Goal: Information Seeking & Learning: Learn about a topic

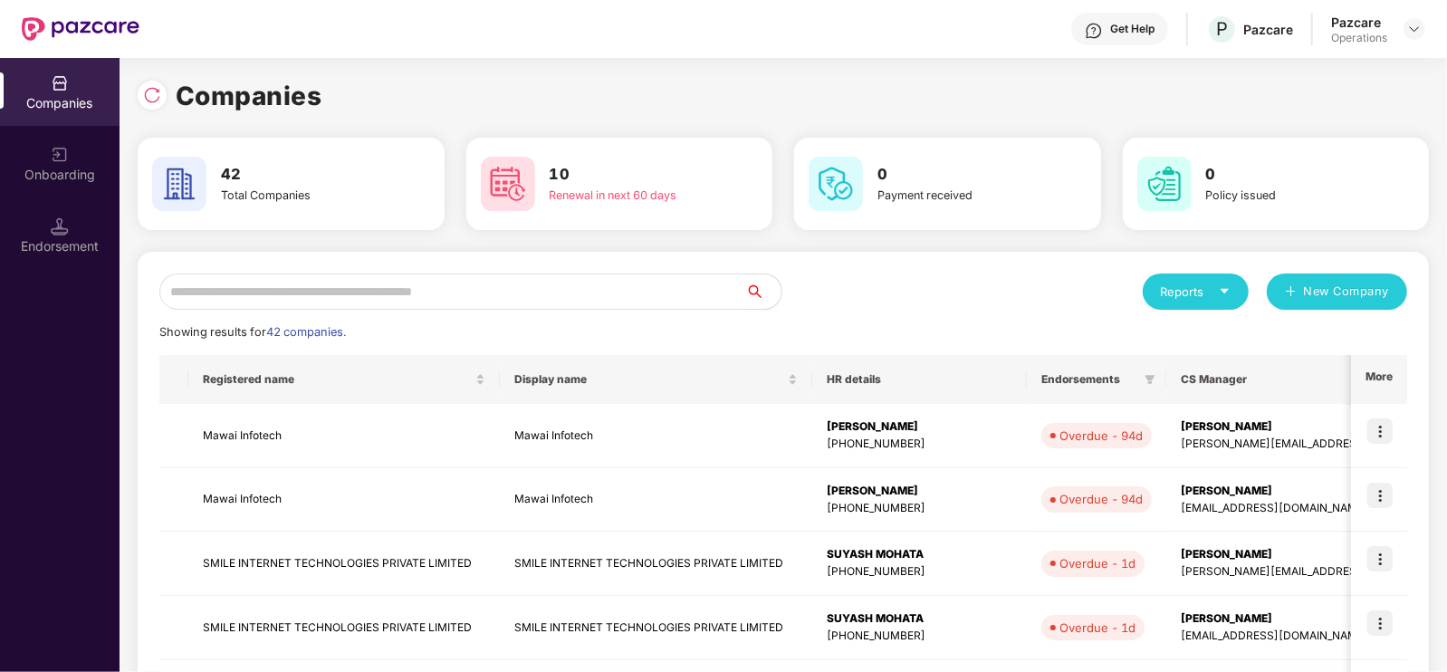
click at [368, 283] on input "text" at bounding box center [452, 292] width 586 height 36
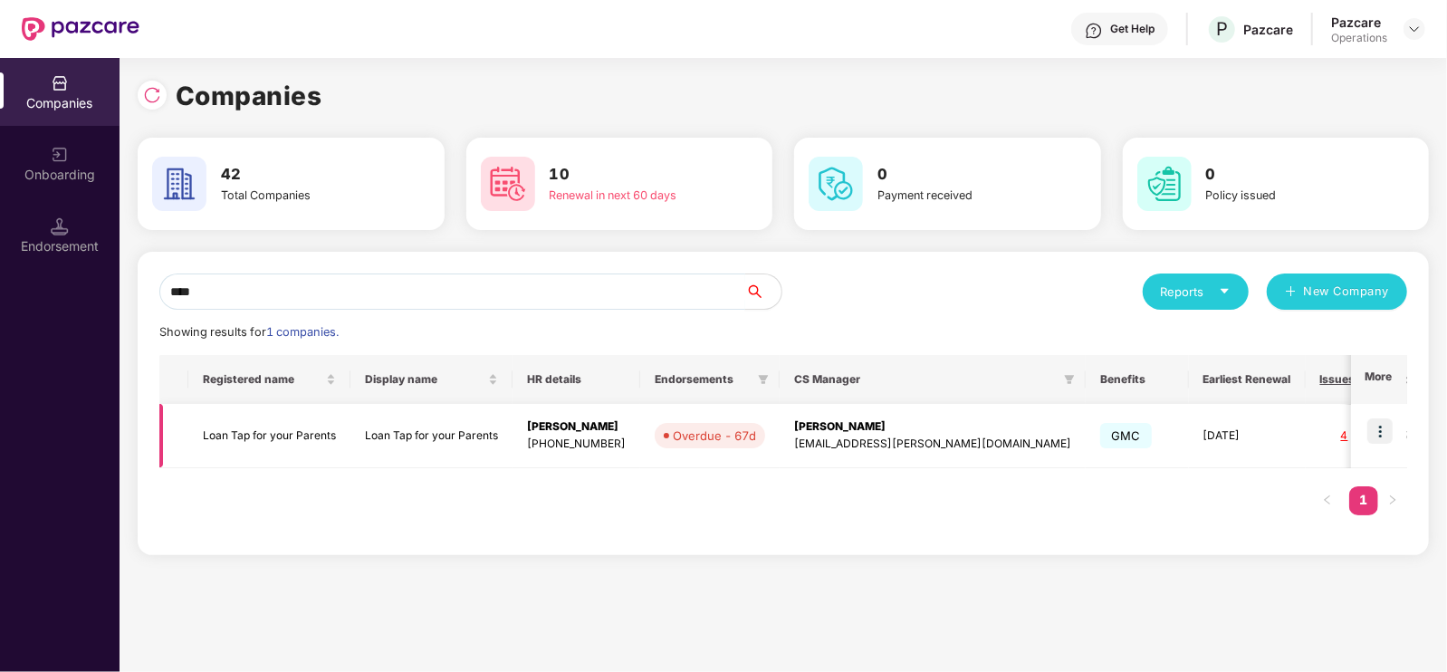
type input "****"
click at [284, 439] on td "Loan Tap for your Parents" at bounding box center [269, 436] width 162 height 64
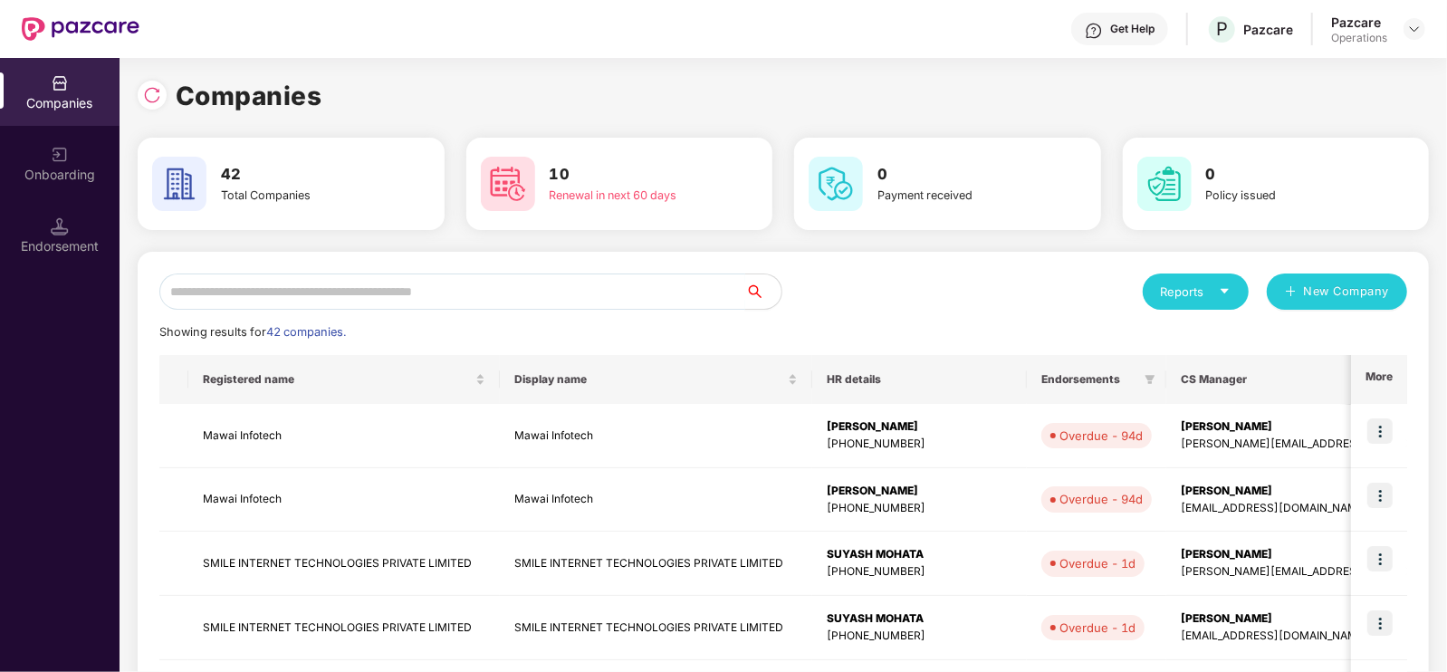
click at [620, 304] on input "text" at bounding box center [452, 292] width 586 height 36
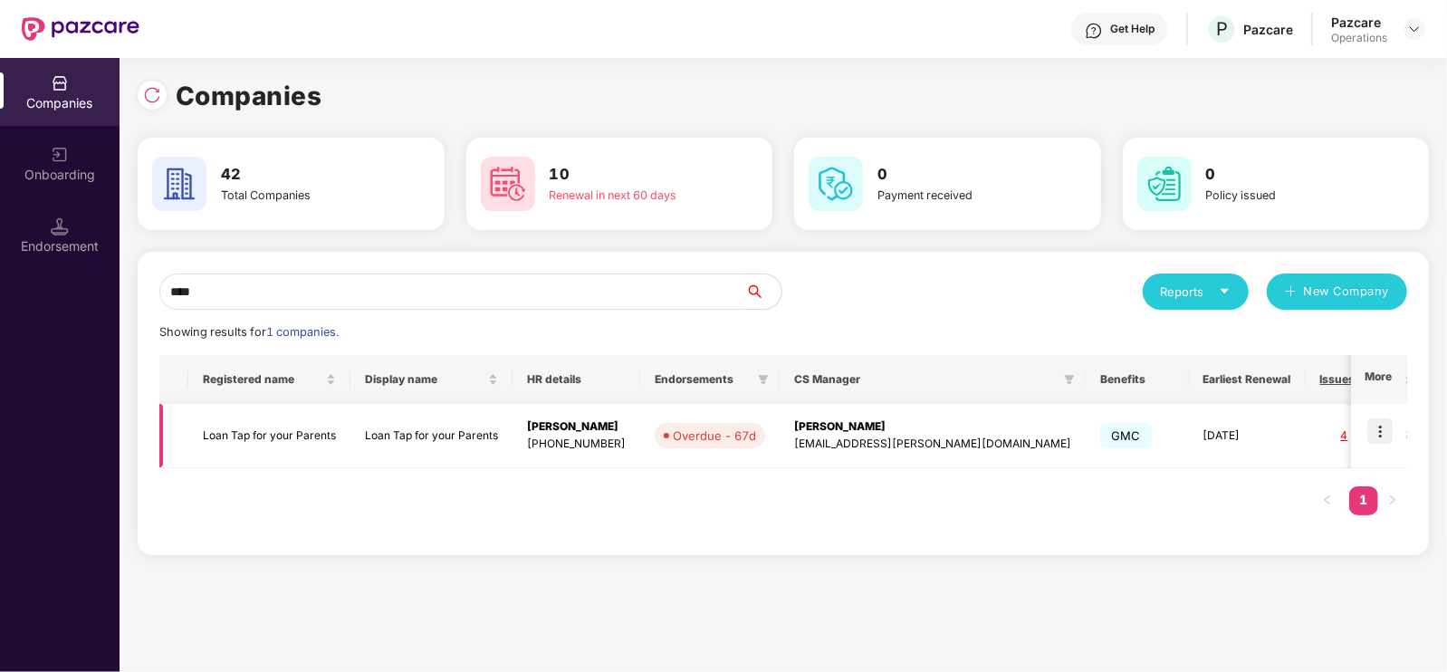
type input "****"
click at [1384, 432] on img at bounding box center [1380, 430] width 25 height 25
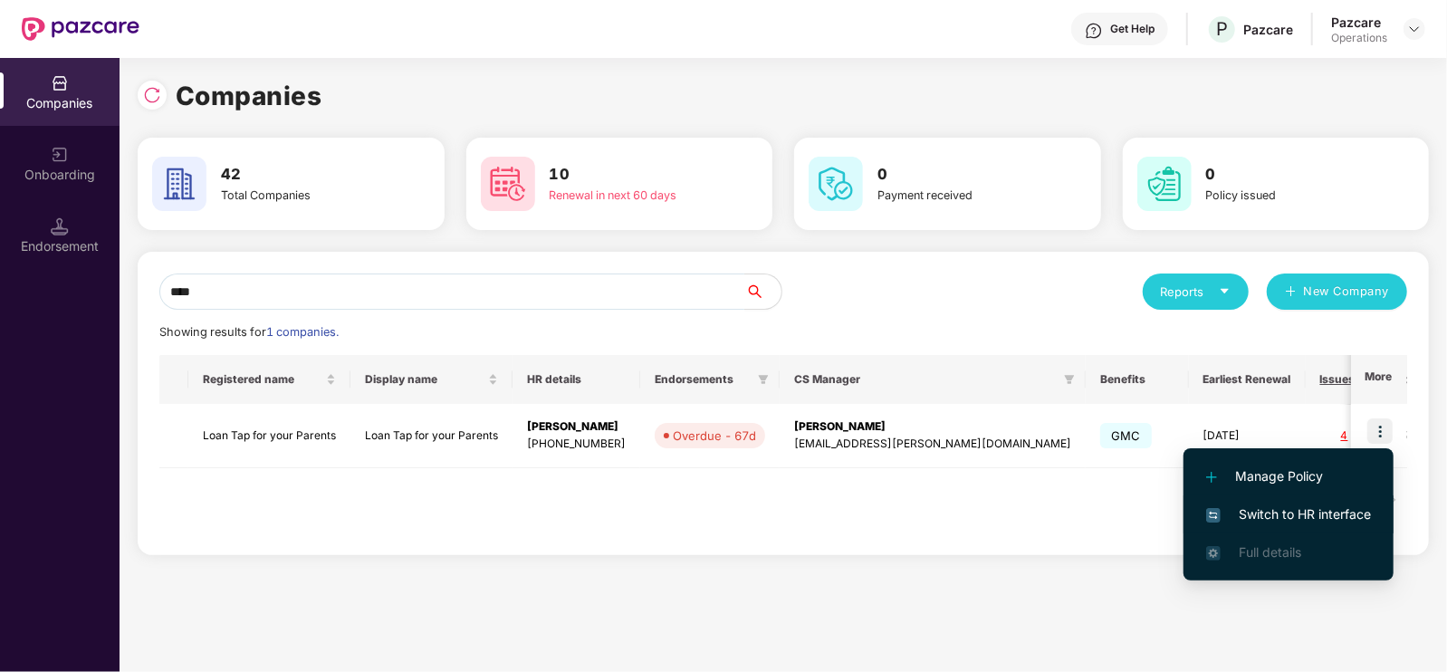
click at [1268, 523] on span "Switch to HR interface" at bounding box center [1288, 515] width 165 height 20
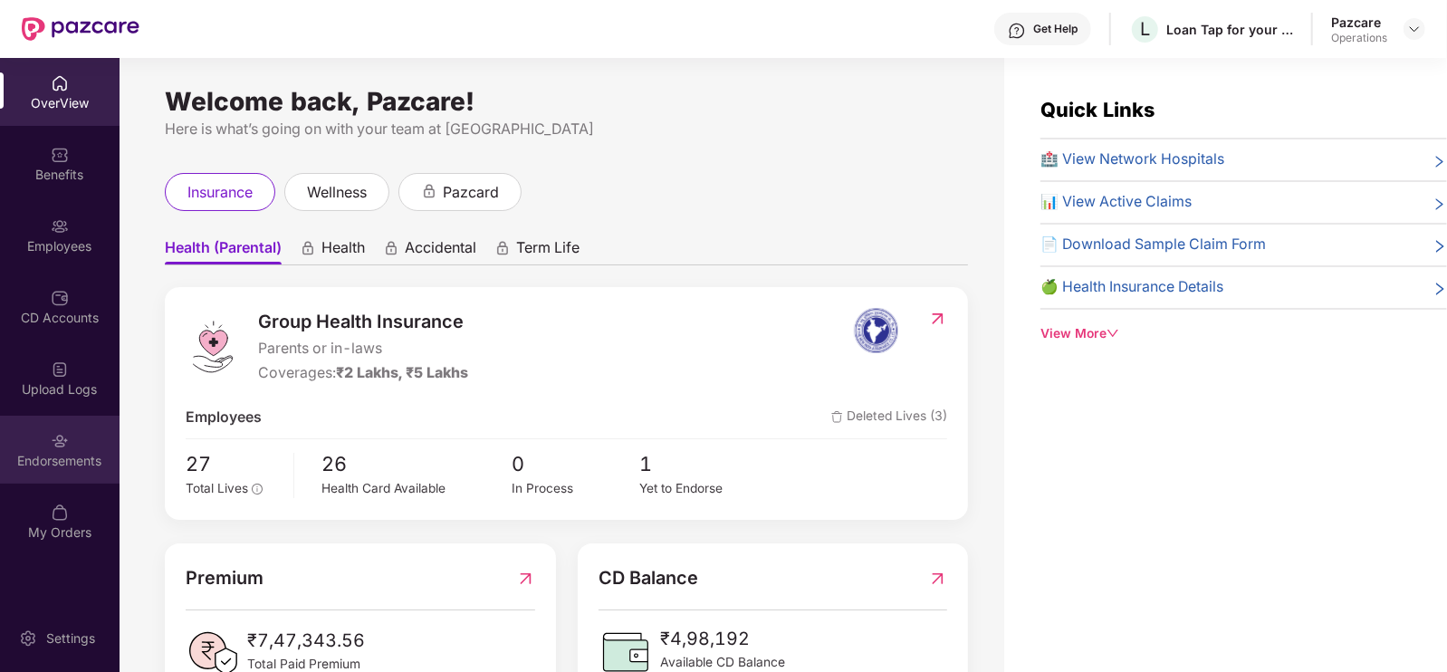
click at [58, 469] on div "Endorsements" at bounding box center [60, 450] width 120 height 68
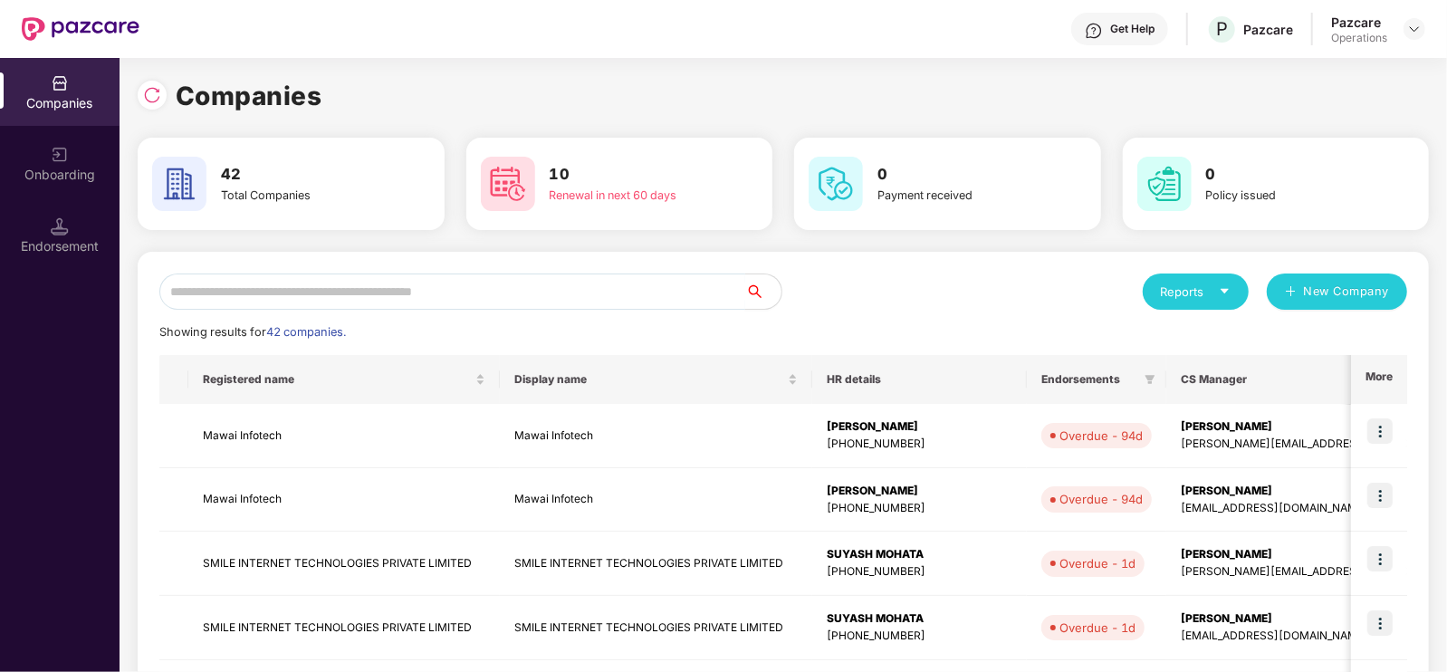
click at [235, 303] on input "text" at bounding box center [452, 292] width 586 height 36
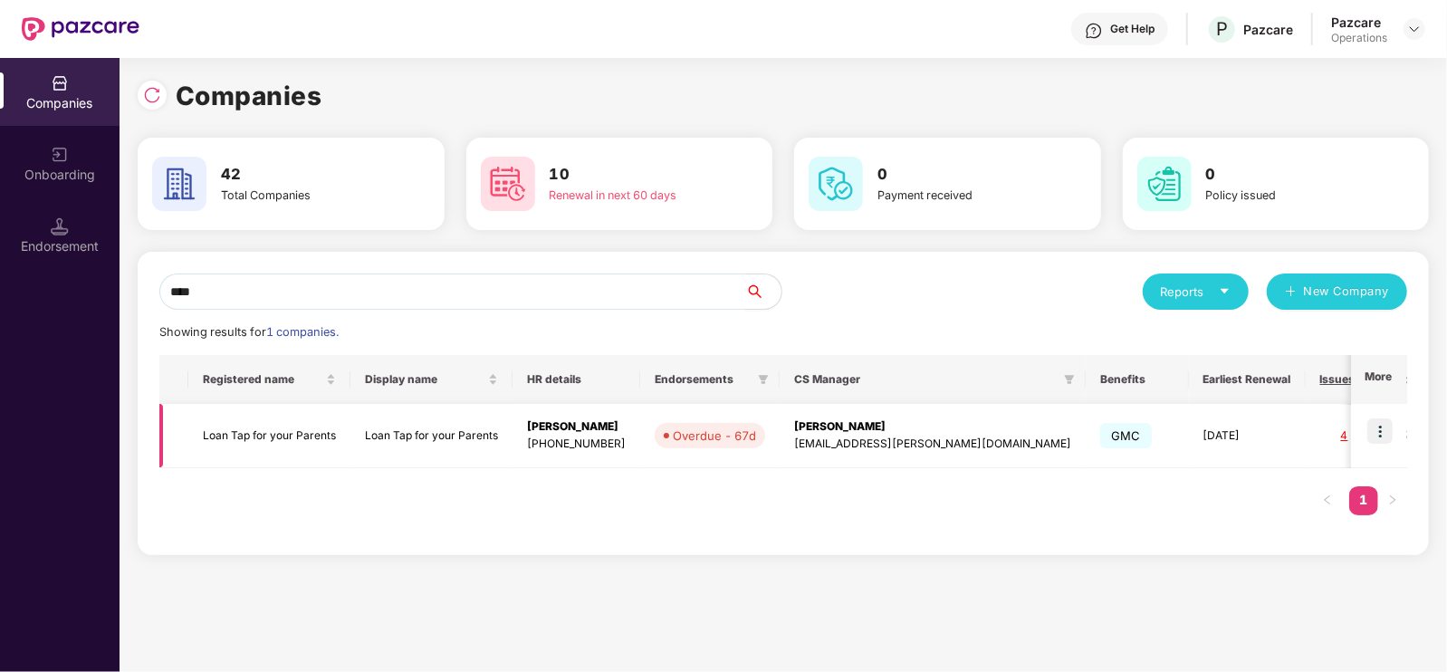
type input "****"
click at [249, 435] on td "Loan Tap for your Parents" at bounding box center [269, 436] width 162 height 64
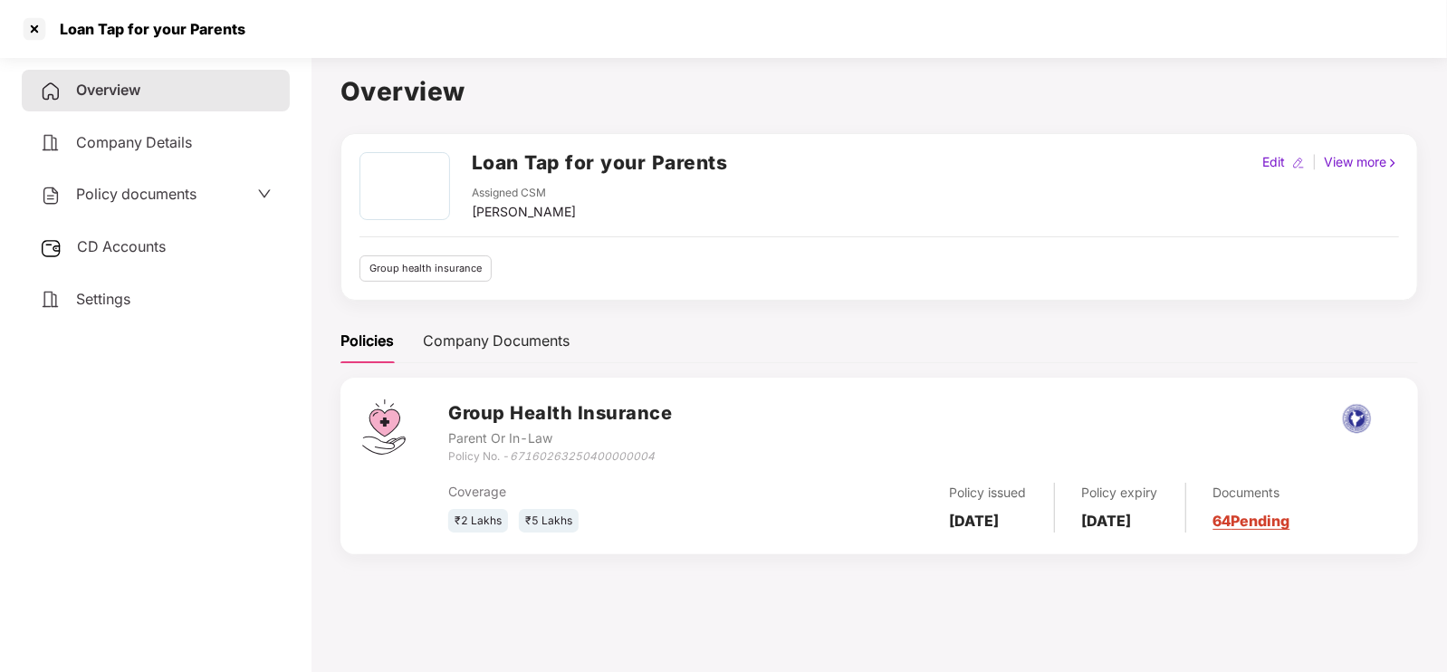
click at [103, 192] on span "Policy documents" at bounding box center [136, 194] width 120 height 18
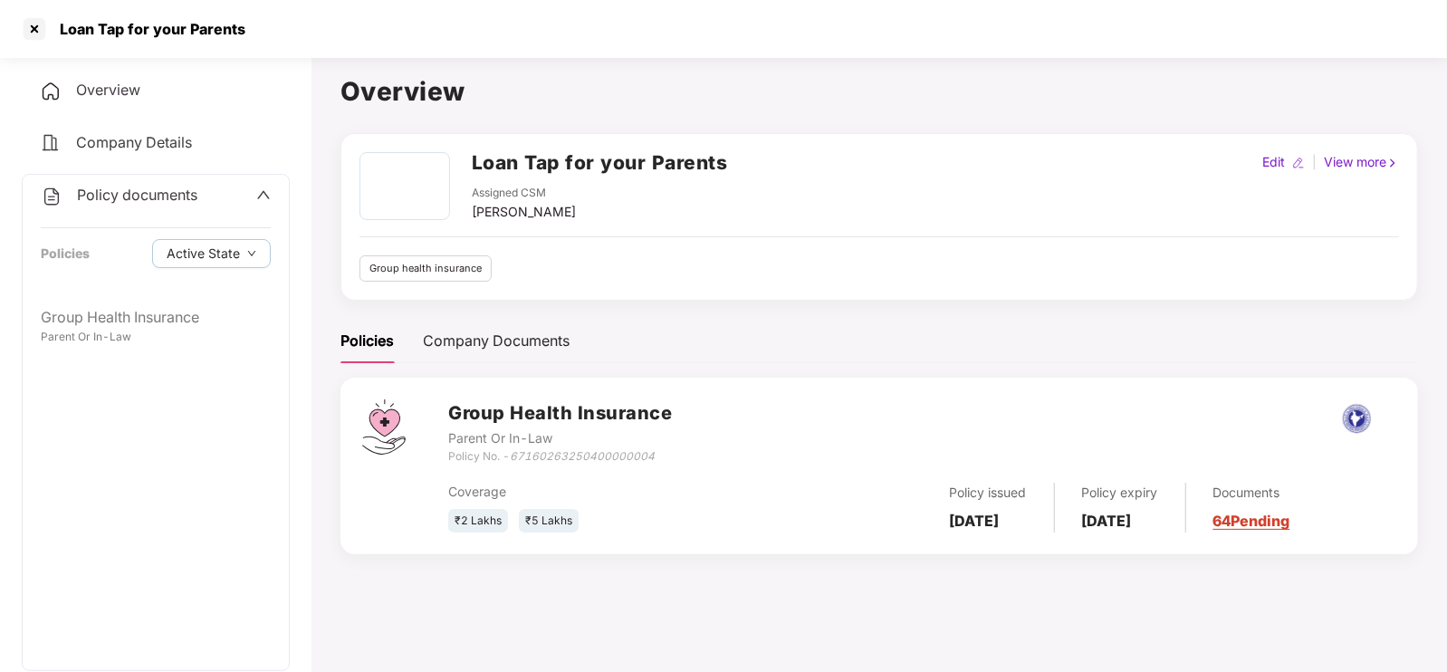
click at [107, 199] on span "Policy documents" at bounding box center [137, 195] width 120 height 18
click at [107, 199] on span "Policy documents" at bounding box center [136, 194] width 120 height 18
click at [139, 198] on span "Policy documents" at bounding box center [137, 195] width 120 height 18
click at [139, 198] on span "Policy documents" at bounding box center [136, 194] width 120 height 18
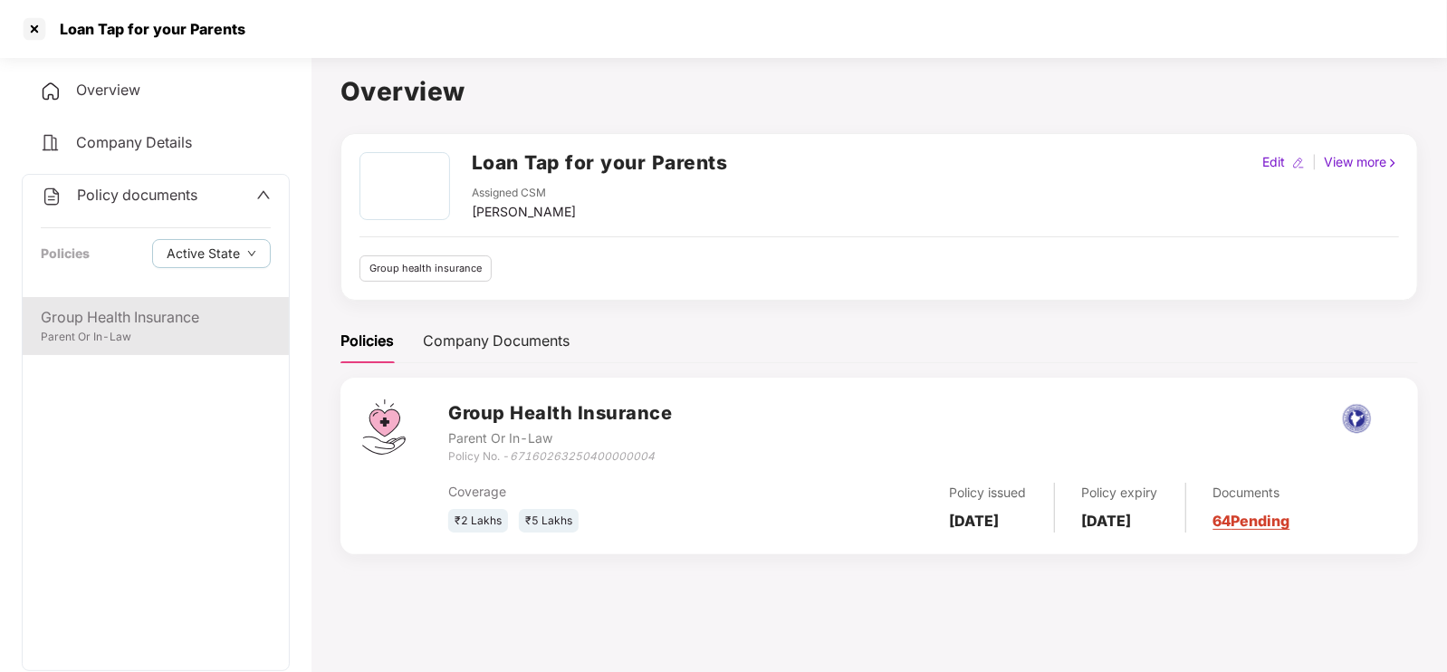
click at [153, 342] on div "Parent Or In-Law" at bounding box center [156, 337] width 230 height 17
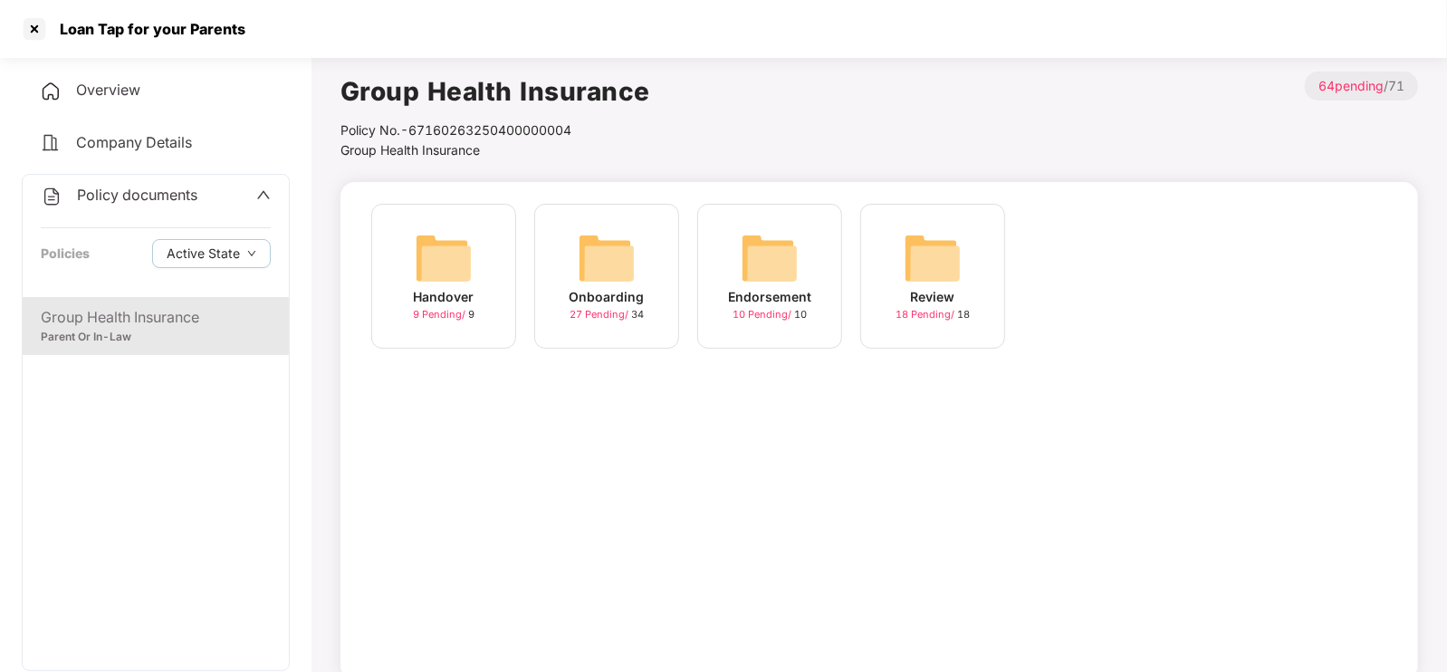
click at [583, 286] on img at bounding box center [607, 258] width 58 height 58
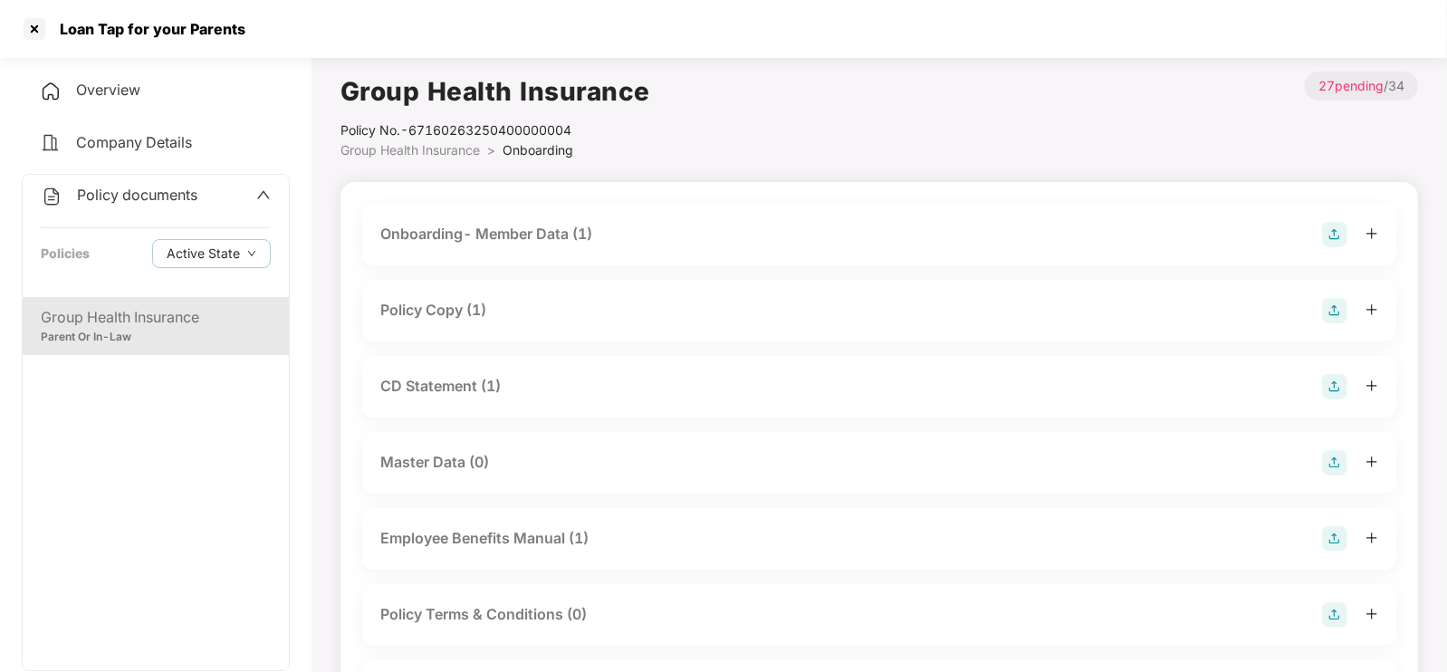
click at [527, 319] on div "Policy Copy (1)" at bounding box center [879, 310] width 998 height 25
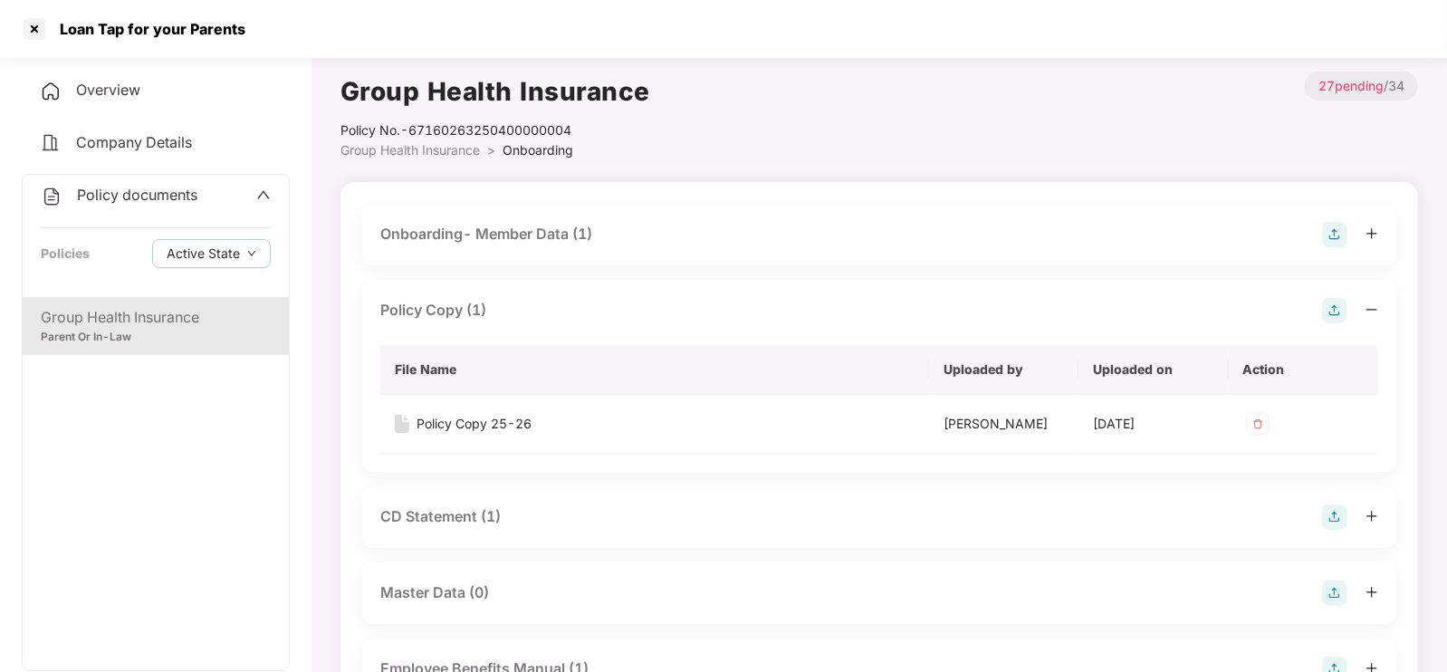
click at [514, 313] on div "Policy Copy (1)" at bounding box center [879, 310] width 998 height 25
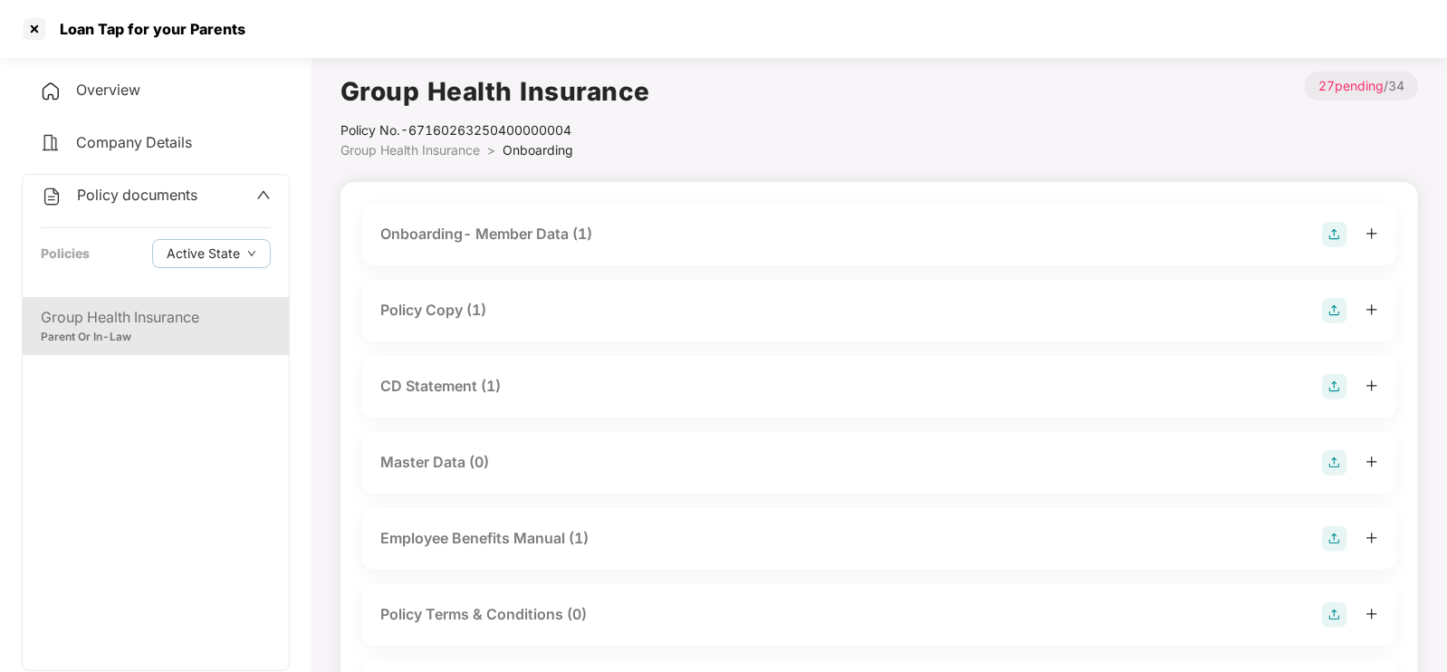
click at [514, 313] on div "Policy Copy (1)" at bounding box center [879, 310] width 998 height 25
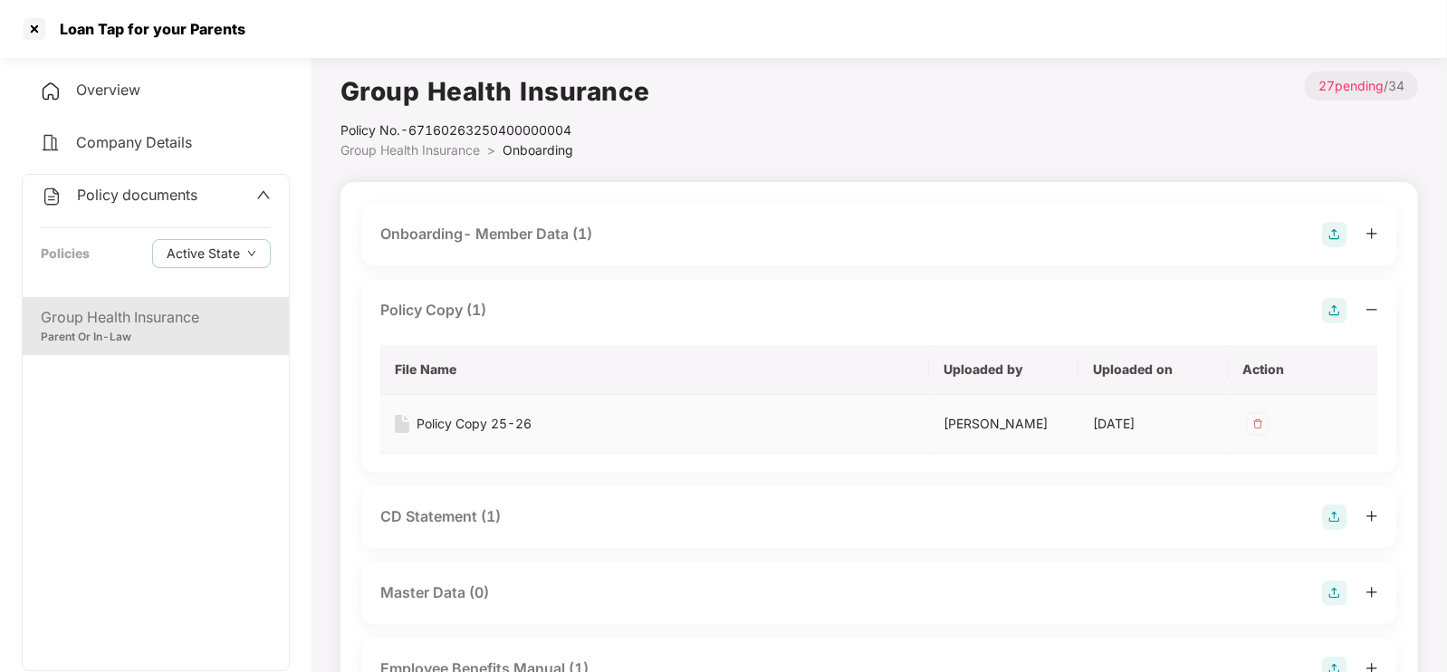
click at [478, 422] on div "Policy Copy 25-26" at bounding box center [474, 424] width 115 height 20
click at [463, 514] on div "CD Statement (1)" at bounding box center [440, 516] width 120 height 23
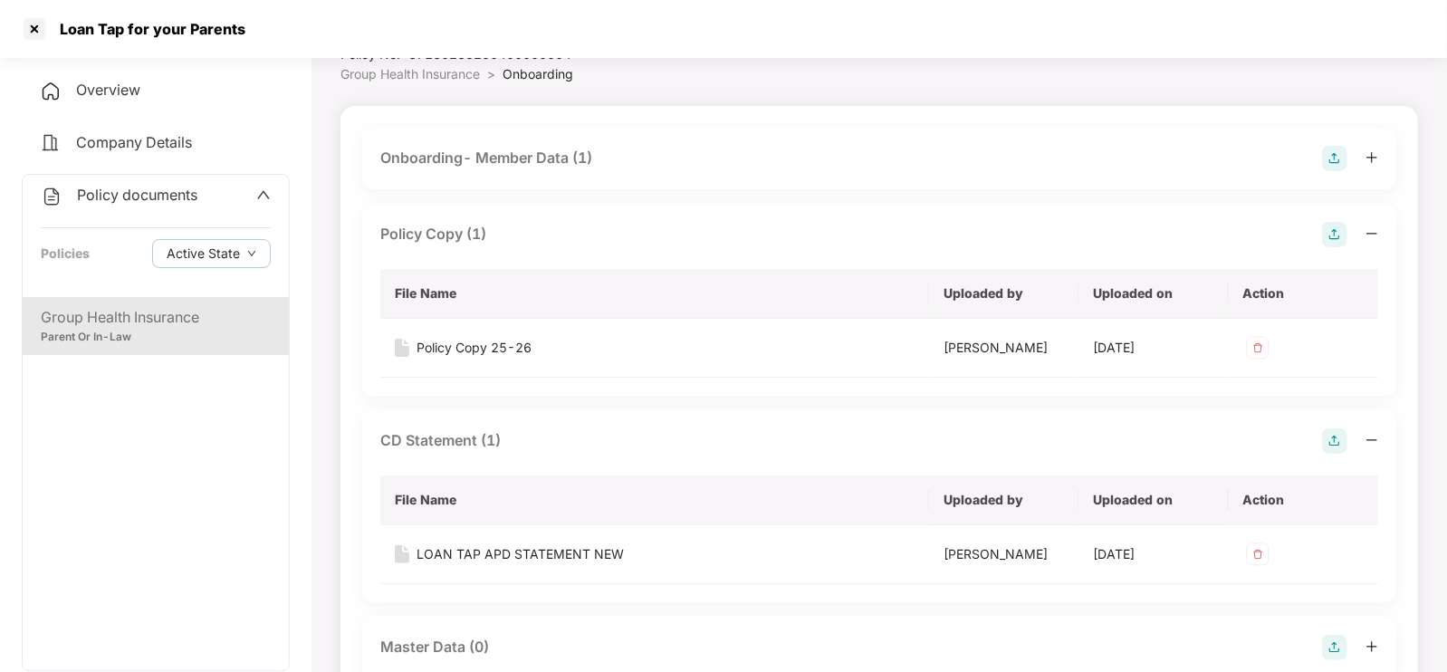
scroll to position [77, 0]
click at [498, 552] on div "LOAN TAP APD STATEMENT NEW" at bounding box center [520, 553] width 207 height 20
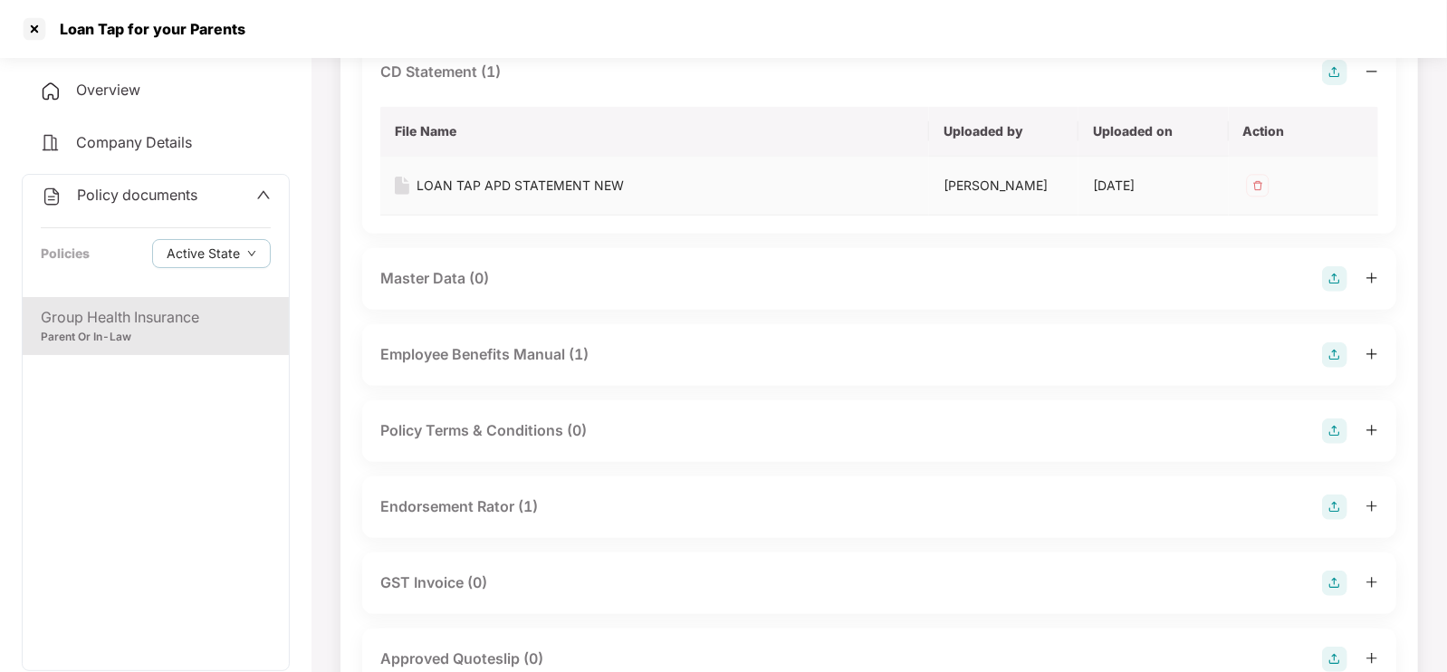
scroll to position [446, 0]
click at [489, 495] on div "Endorsement Rator (1)" at bounding box center [459, 506] width 158 height 23
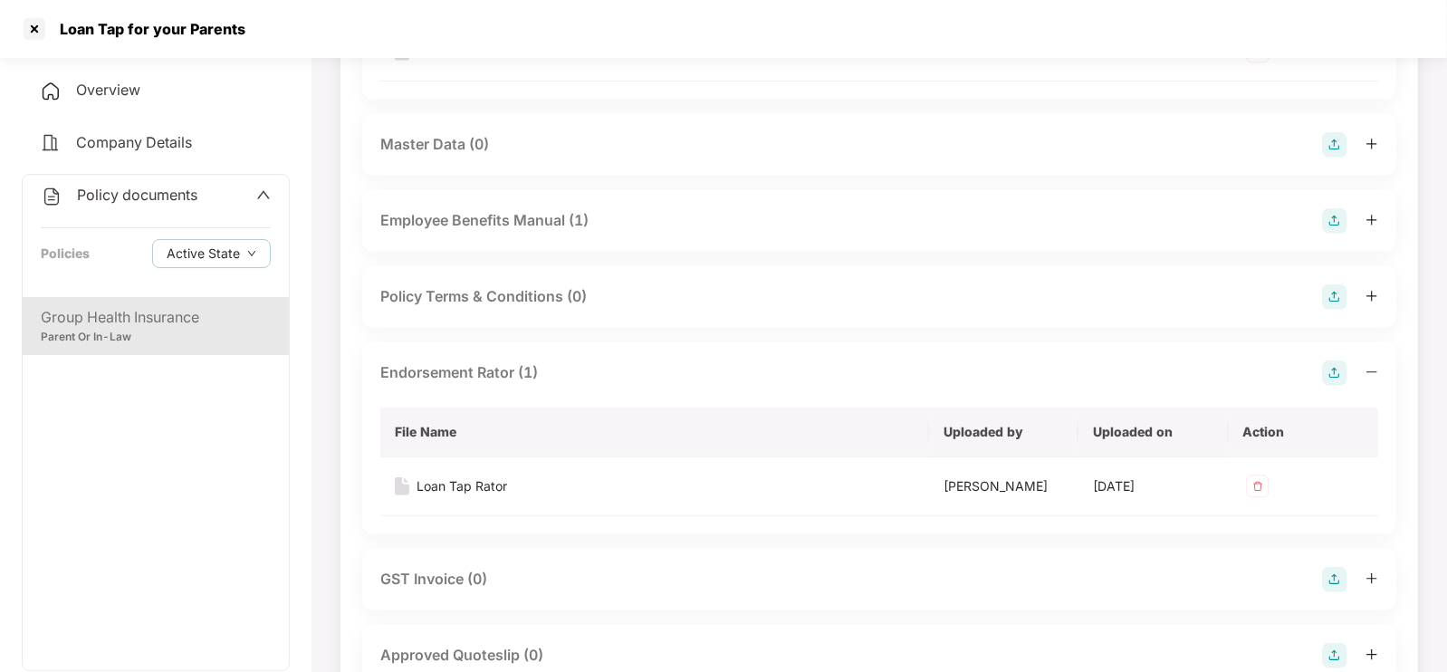
scroll to position [580, 0]
click at [467, 487] on div "Loan Tap Rator" at bounding box center [462, 486] width 91 height 20
click at [487, 215] on div "Employee Benefits Manual (1)" at bounding box center [484, 219] width 208 height 23
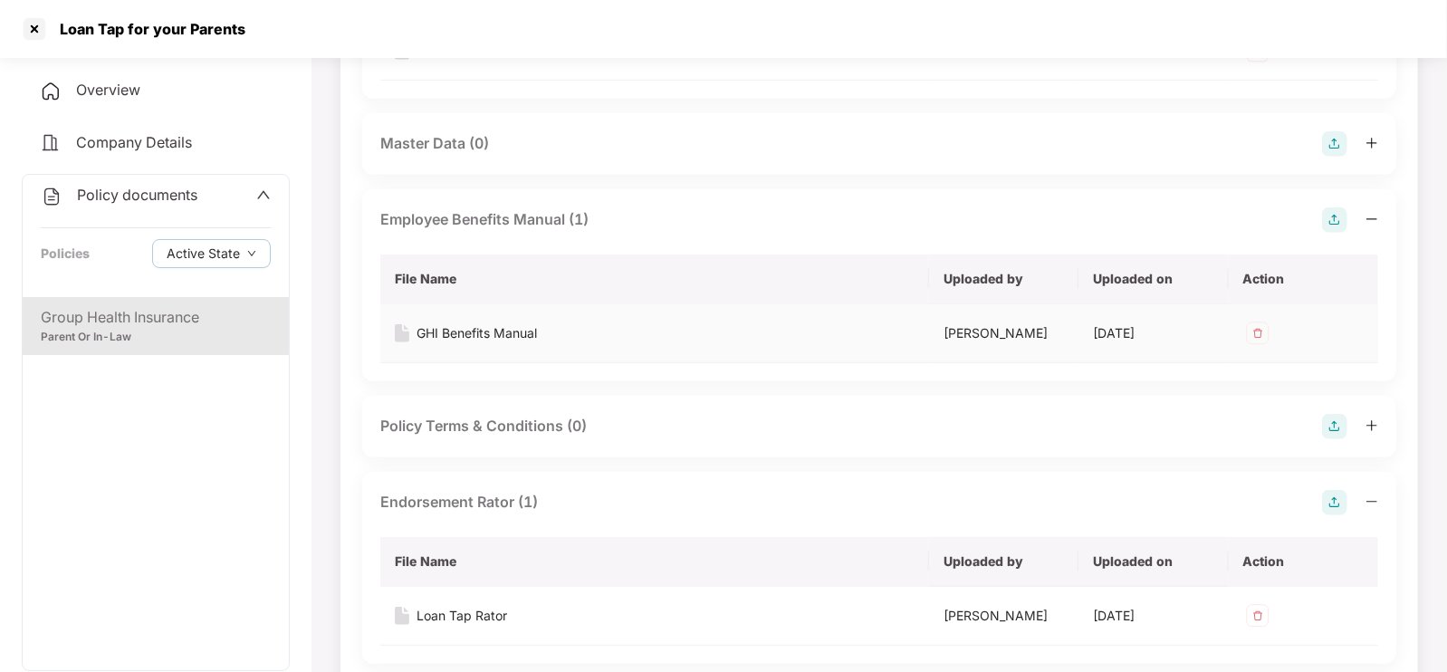
click at [490, 330] on div "GHI Benefits Manual" at bounding box center [477, 333] width 120 height 20
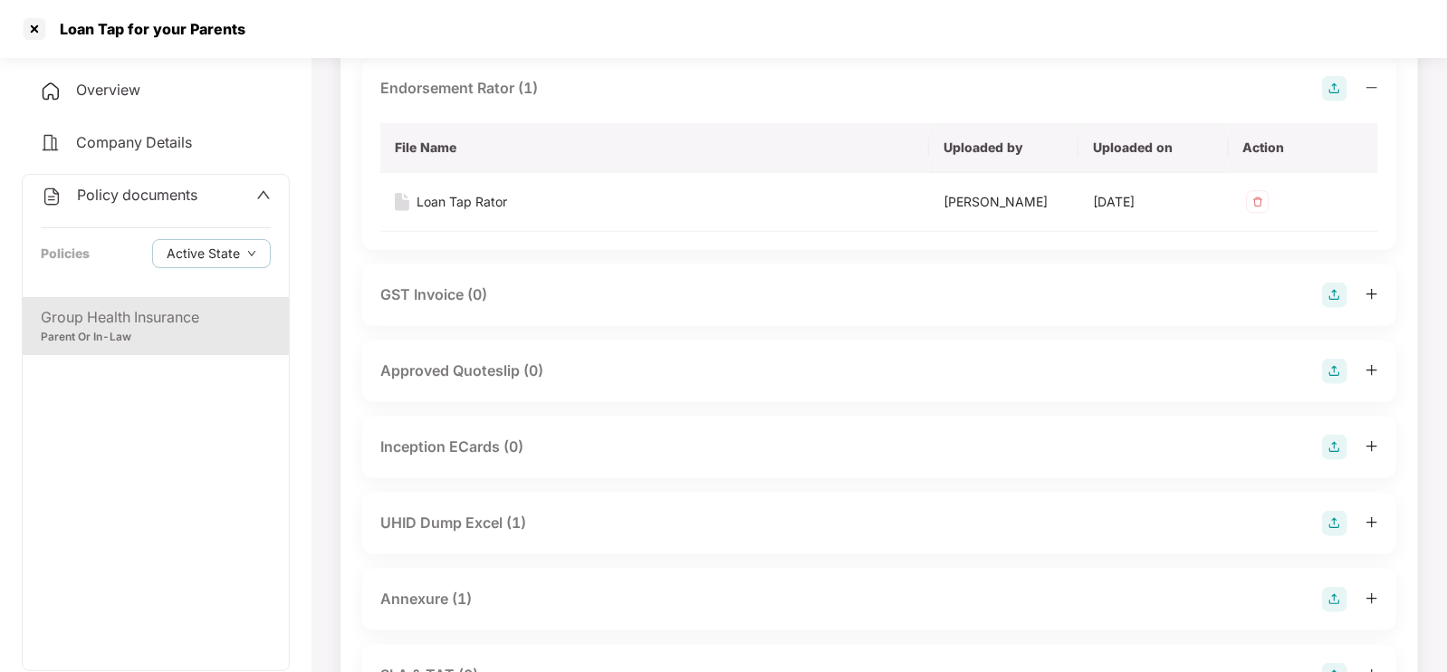
scroll to position [995, 0]
click at [478, 510] on div "UHID Dump Excel (1)" at bounding box center [453, 521] width 146 height 23
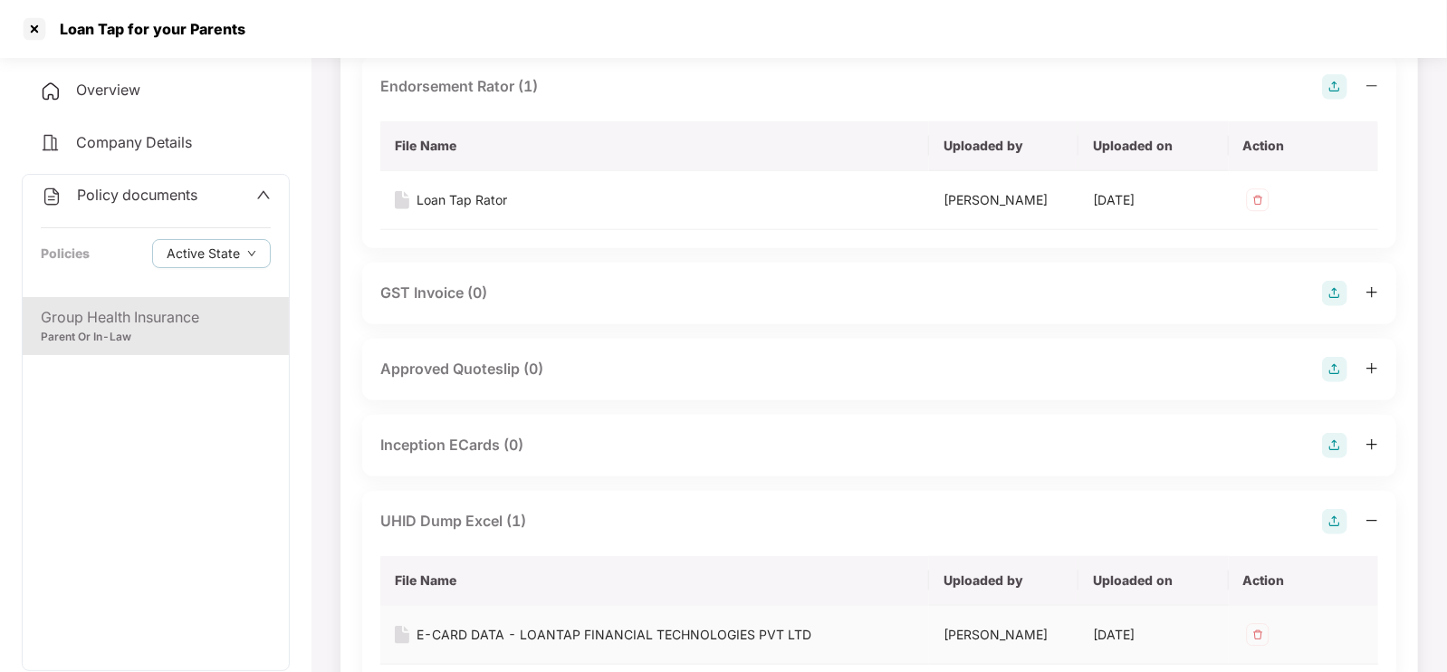
click at [507, 632] on div "E-CARD DATA - LOANTAP FINANCIAL TECHNOLOGIES PVT LTD" at bounding box center [614, 635] width 395 height 20
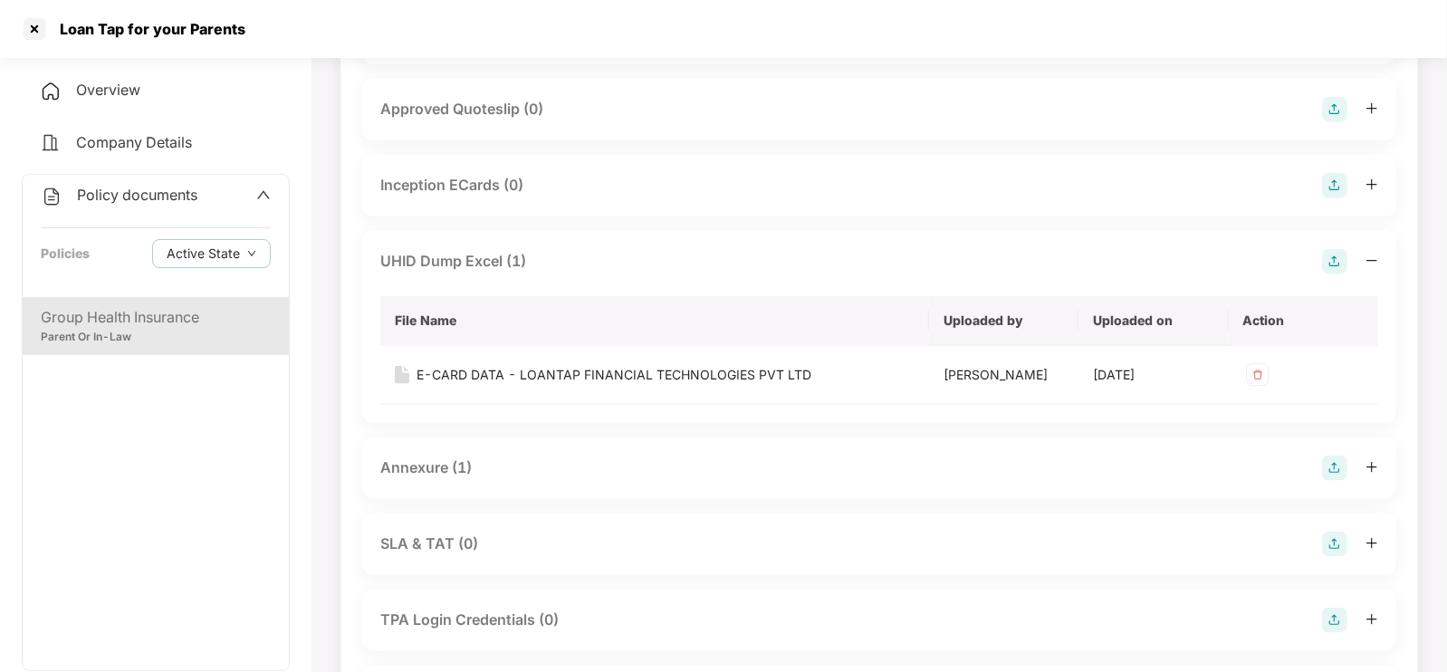
scroll to position [1260, 0]
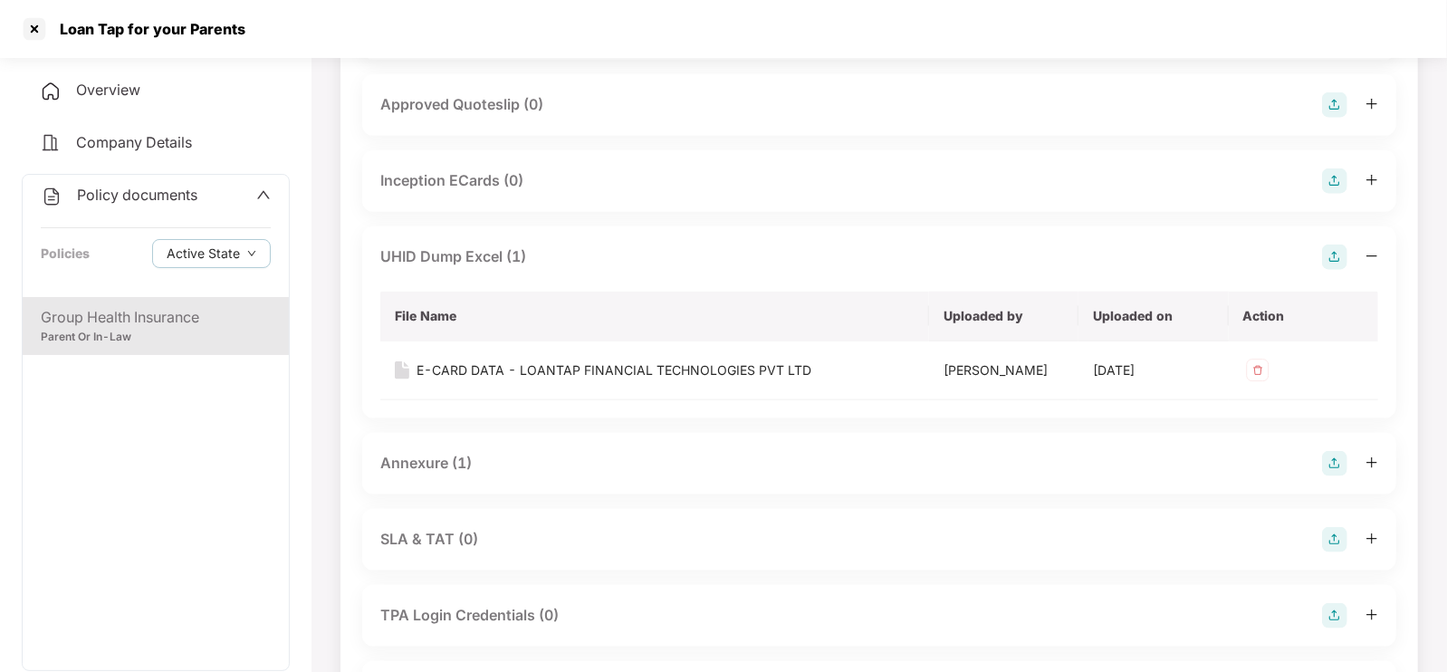
click at [435, 464] on div "Annexure (1)" at bounding box center [425, 463] width 91 height 23
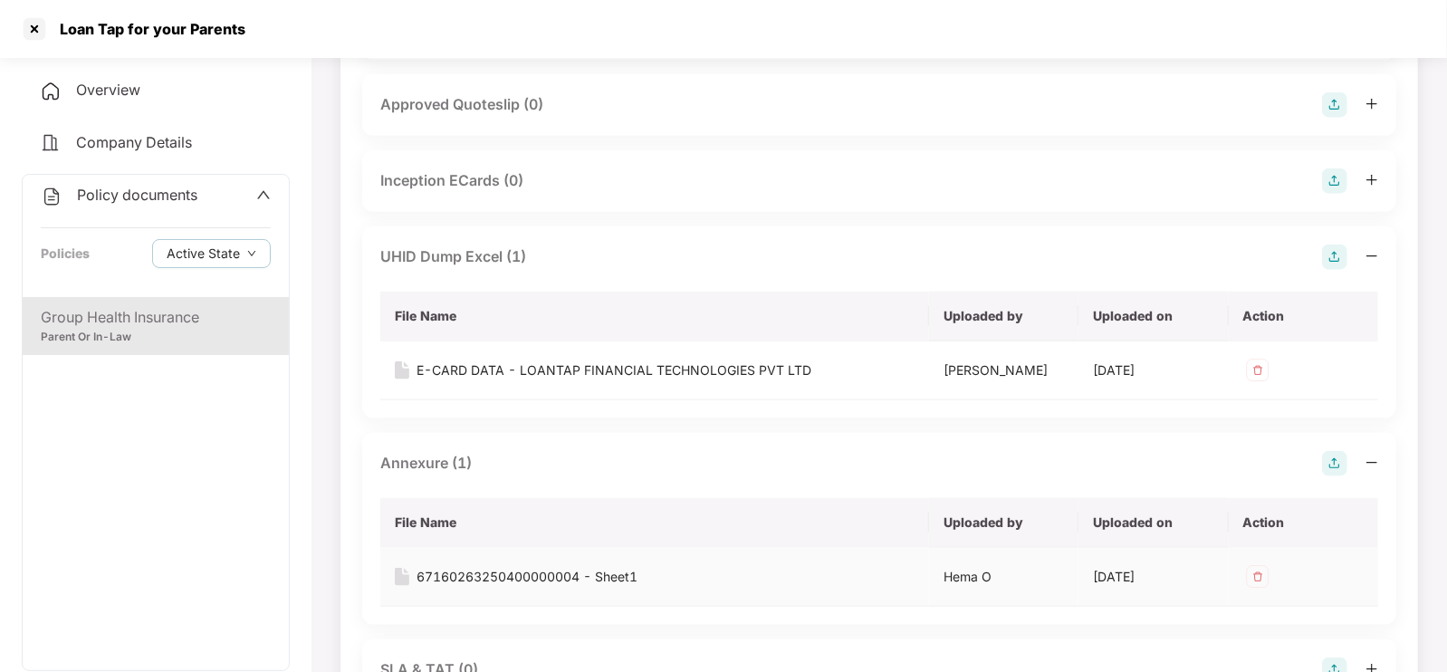
click at [478, 572] on div "67160263250400000004 - Sheet1" at bounding box center [527, 577] width 221 height 20
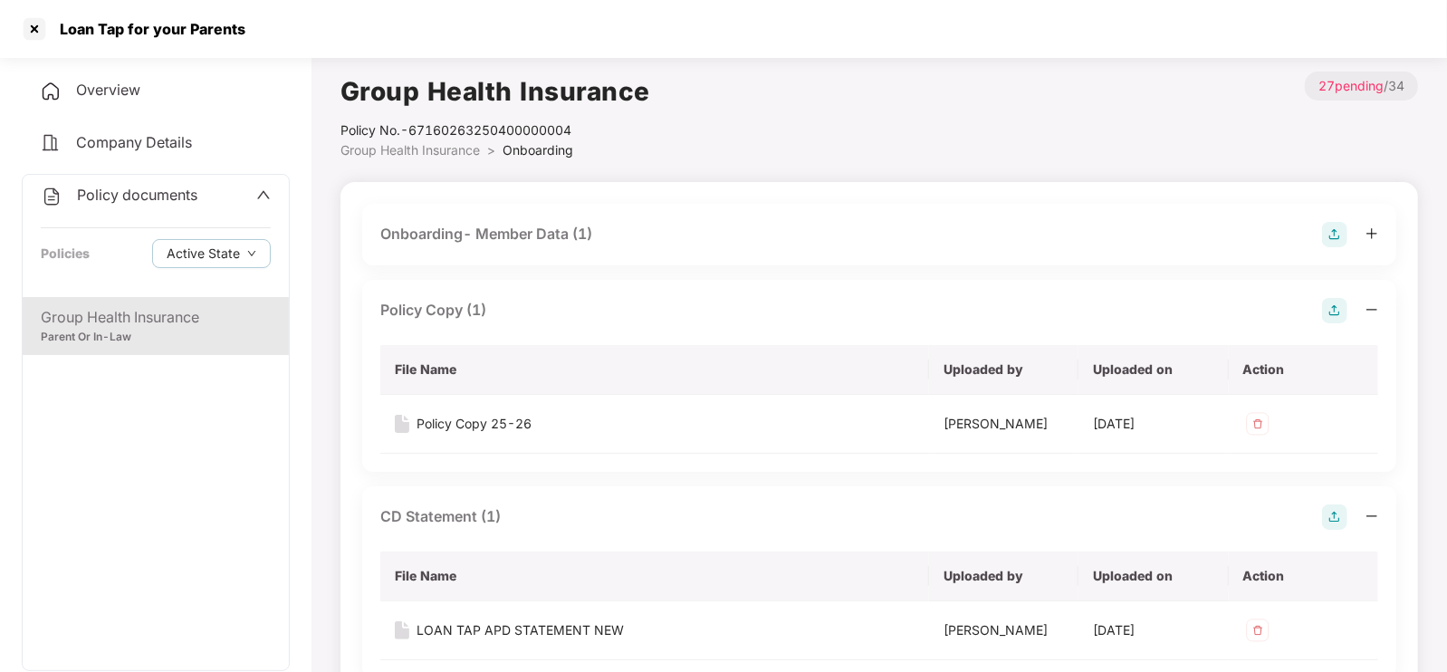
scroll to position [0, 0]
click at [468, 229] on div "Onboarding- Member Data (1)" at bounding box center [486, 234] width 212 height 23
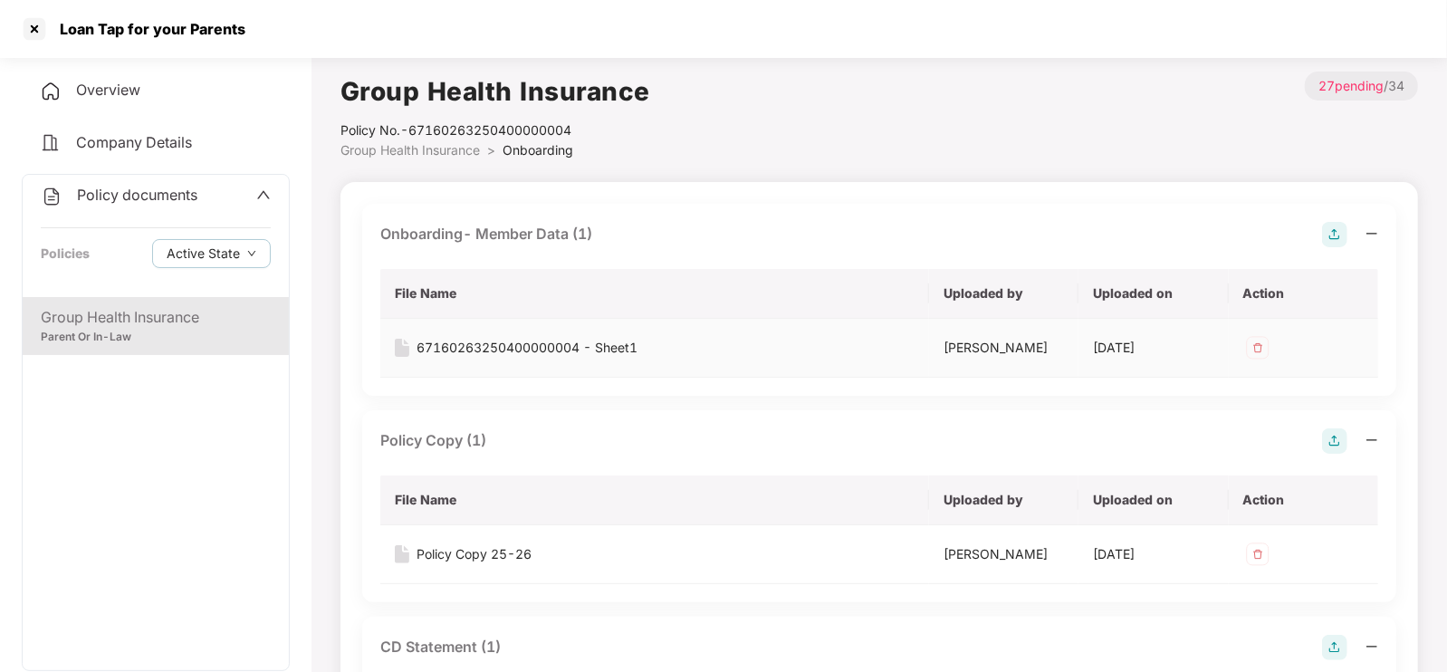
click at [527, 343] on div "67160263250400000004 - Sheet1" at bounding box center [527, 348] width 221 height 20
